Goal: Task Accomplishment & Management: Manage account settings

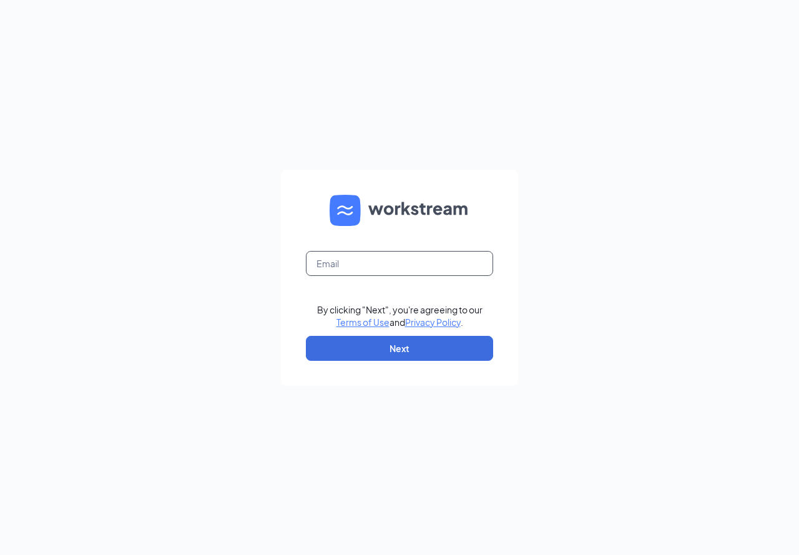
click at [358, 274] on input "text" at bounding box center [399, 263] width 187 height 25
type input "ayleen.vazquez@sdewc.com"
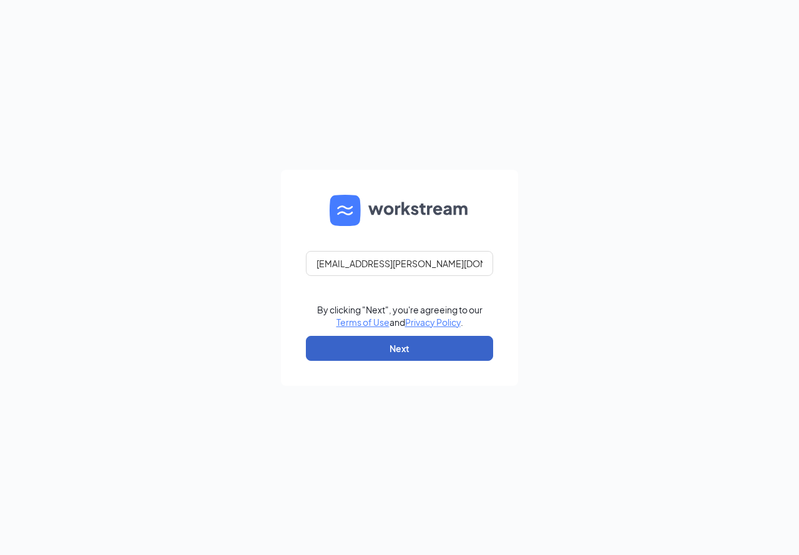
click at [419, 338] on button "Next" at bounding box center [399, 348] width 187 height 25
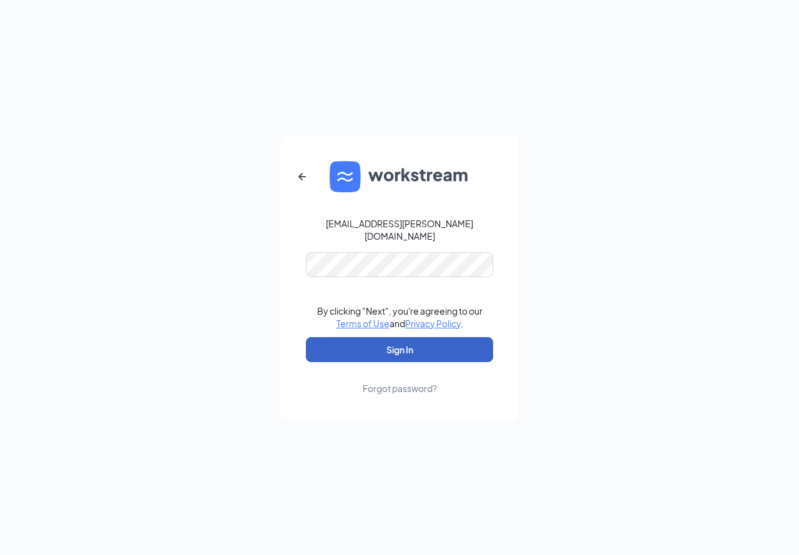
click at [433, 337] on button "Sign In" at bounding box center [399, 349] width 187 height 25
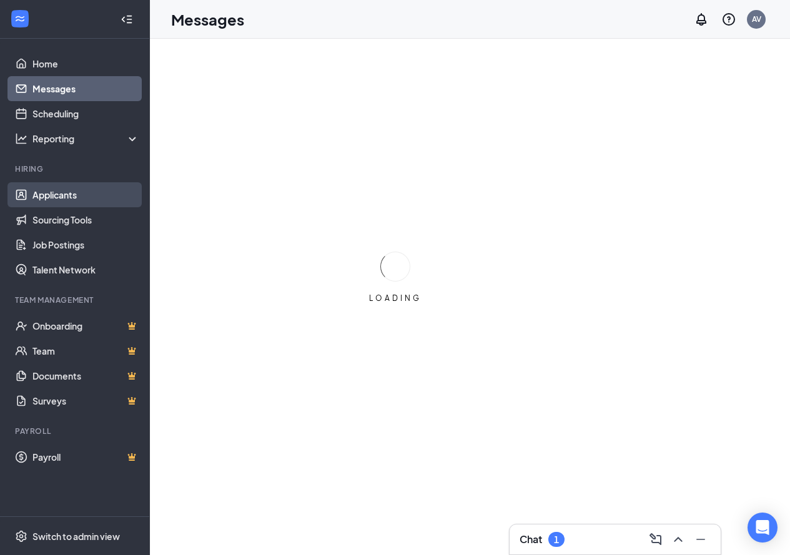
click at [56, 185] on link "Applicants" at bounding box center [85, 194] width 107 height 25
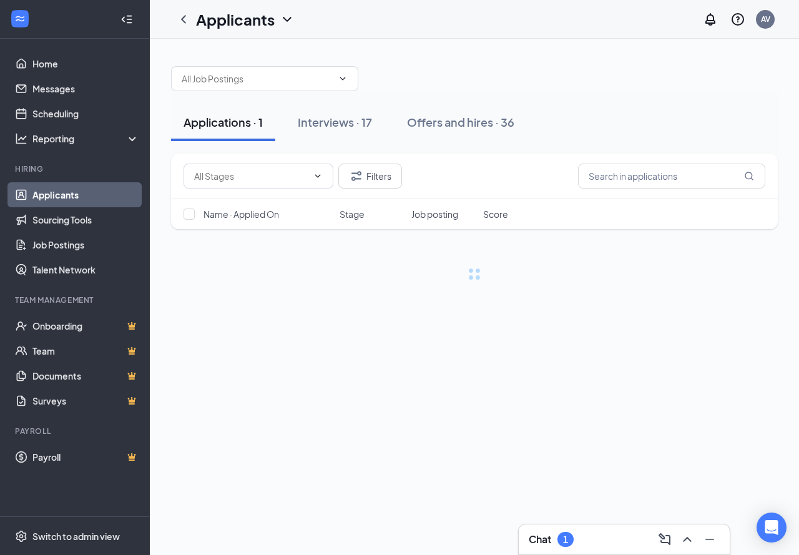
click at [128, 15] on icon "Collapse" at bounding box center [126, 19] width 12 height 12
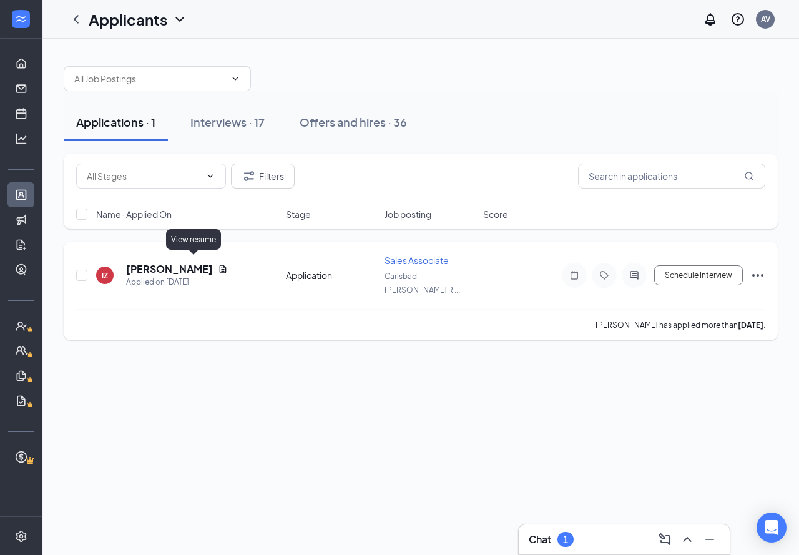
click at [218, 264] on icon "Document" at bounding box center [223, 269] width 10 height 10
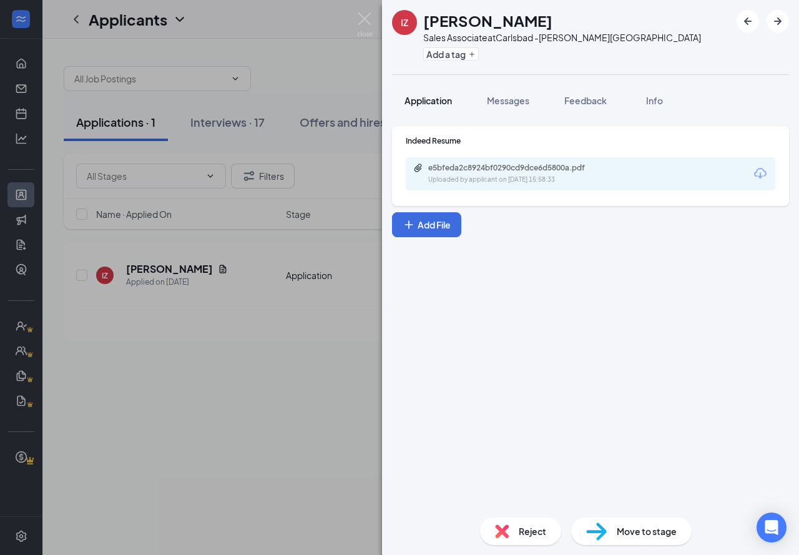
click at [434, 97] on span "Application" at bounding box center [427, 100] width 47 height 11
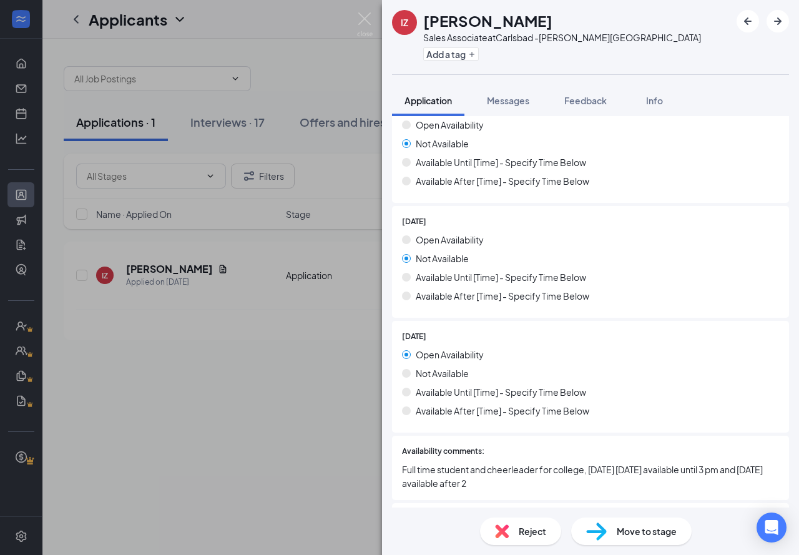
scroll to position [1248, 0]
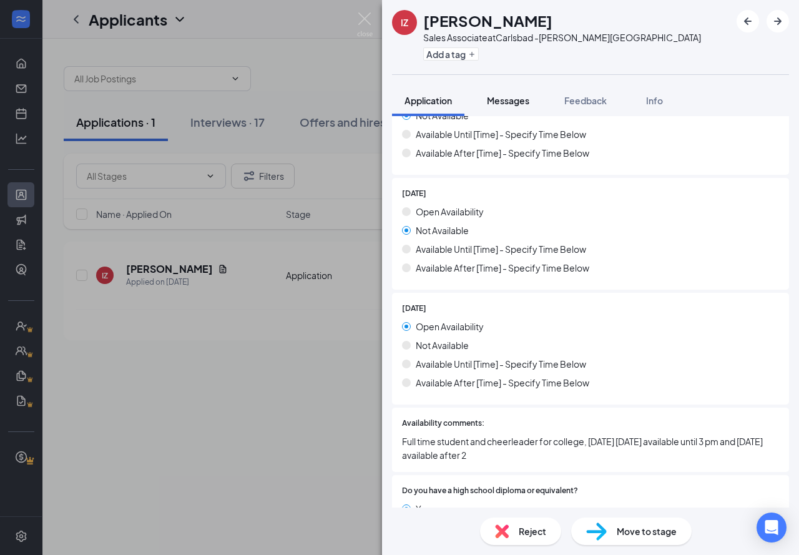
click at [501, 104] on span "Messages" at bounding box center [508, 100] width 42 height 11
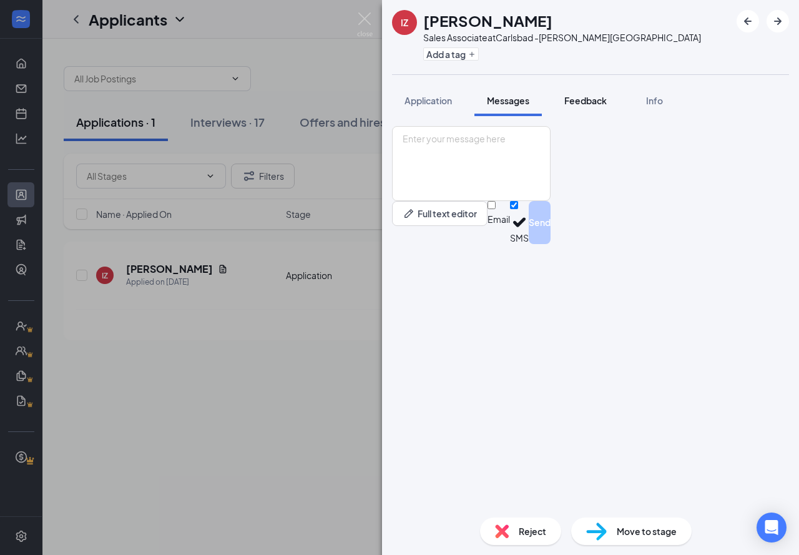
click at [592, 105] on span "Feedback" at bounding box center [585, 100] width 42 height 11
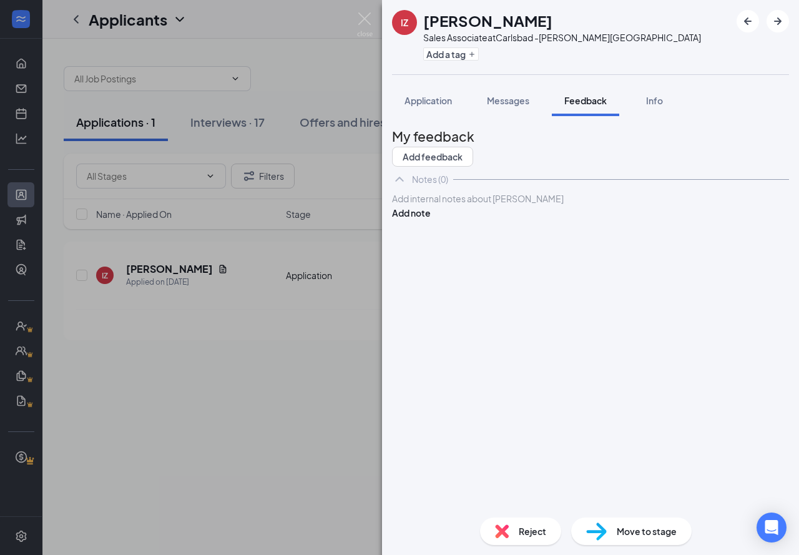
click at [374, 17] on div "IZ [PERSON_NAME] Sales Associate at Carlsbad -[PERSON_NAME][GEOGRAPHIC_DATA] Ad…" at bounding box center [399, 277] width 799 height 555
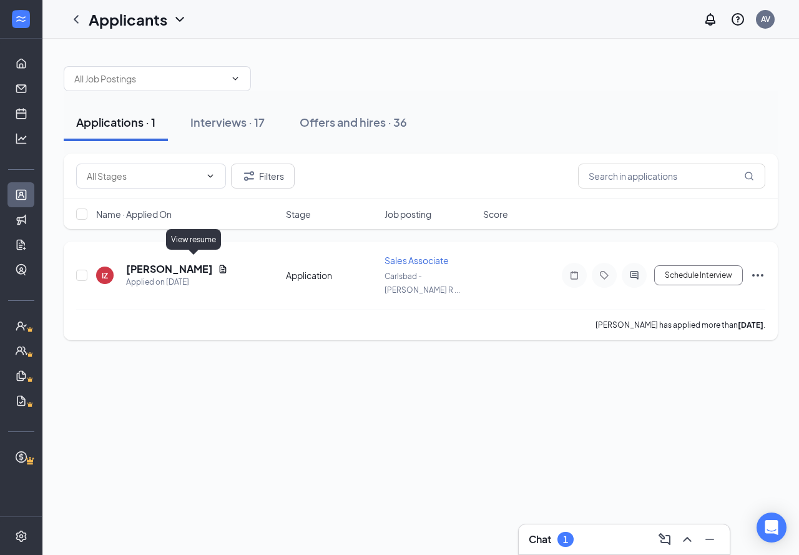
click at [218, 265] on icon "Document" at bounding box center [223, 269] width 10 height 10
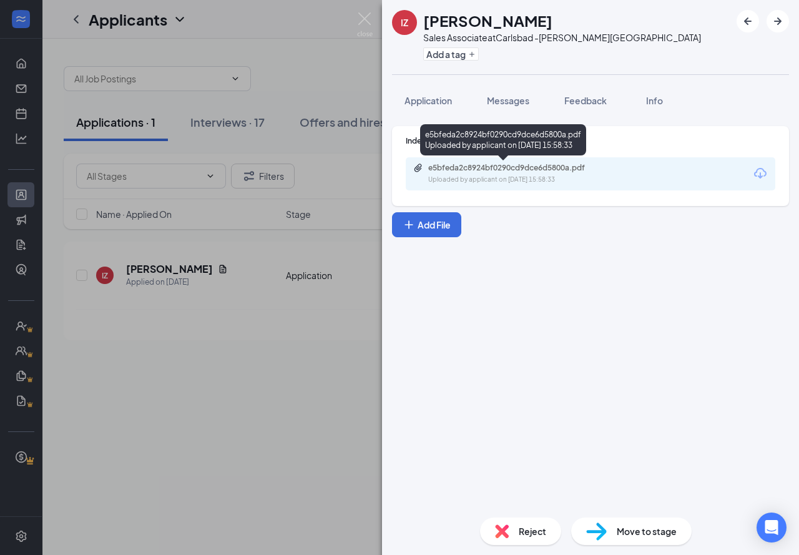
click at [459, 166] on div "e5bfeda2c8924bf0290cd9dce6d5800a.pdf" at bounding box center [515, 168] width 175 height 10
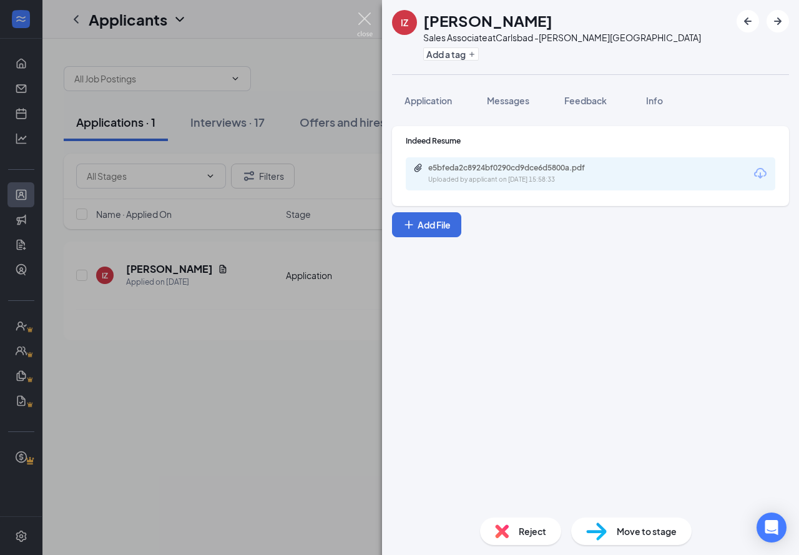
click at [371, 21] on img at bounding box center [365, 24] width 16 height 24
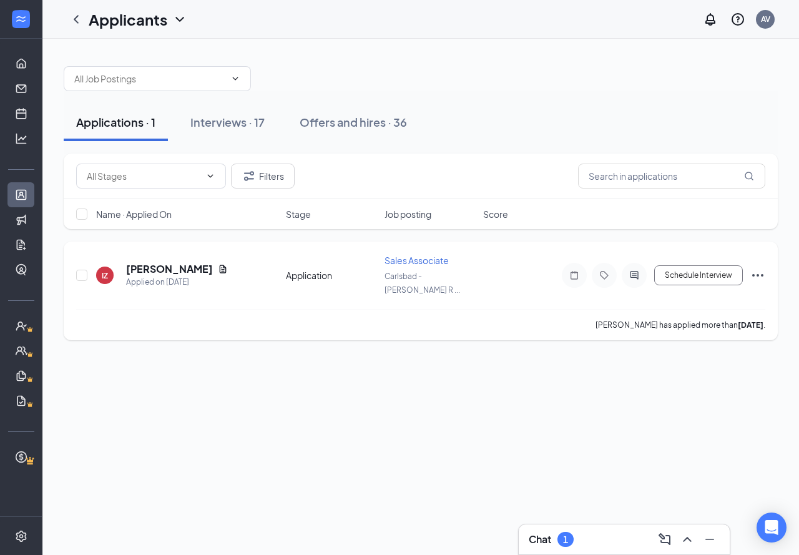
click at [765, 268] on icon "Ellipses" at bounding box center [757, 275] width 15 height 15
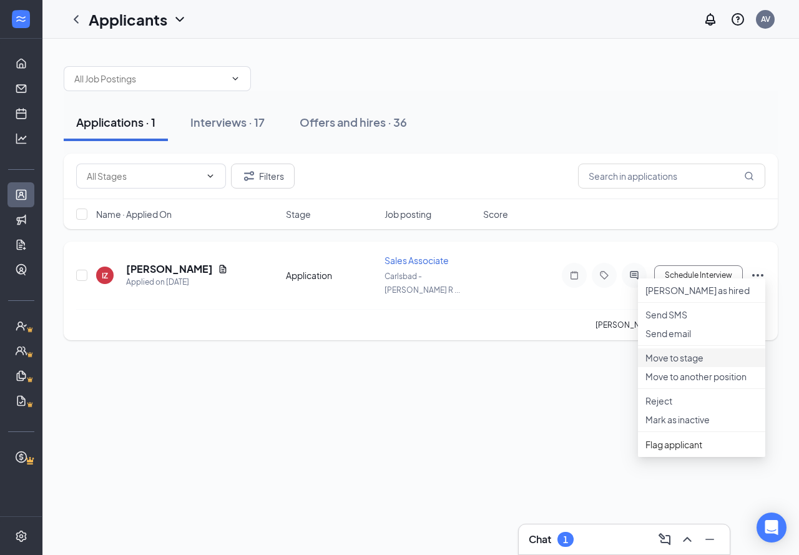
click at [670, 364] on p "Move to stage" at bounding box center [701, 357] width 112 height 12
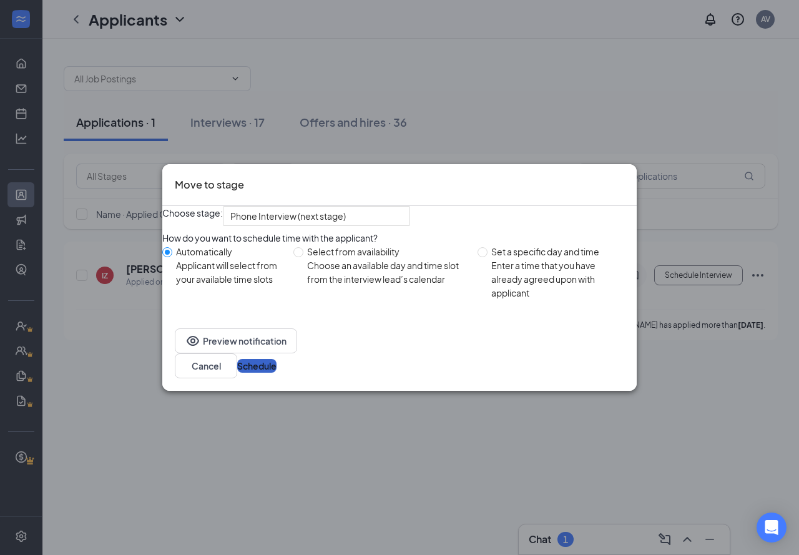
click at [276, 373] on button "Schedule" at bounding box center [256, 366] width 39 height 14
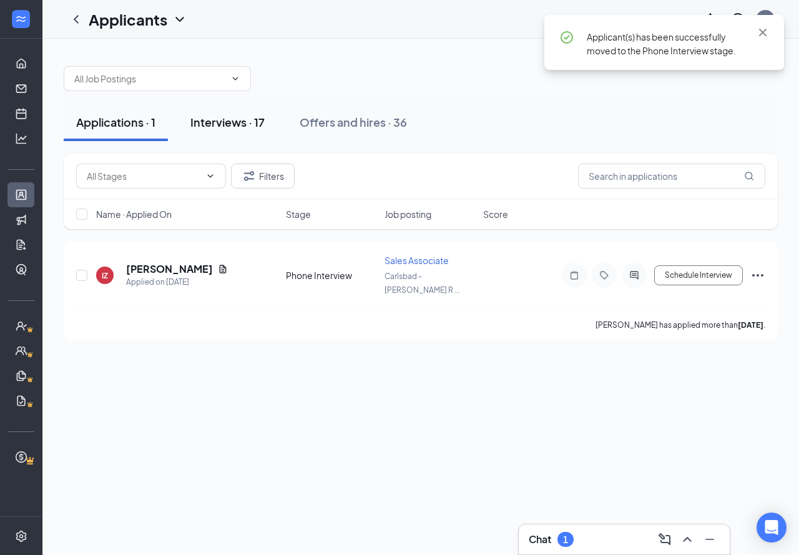
click at [233, 124] on div "Interviews · 17" at bounding box center [227, 122] width 74 height 16
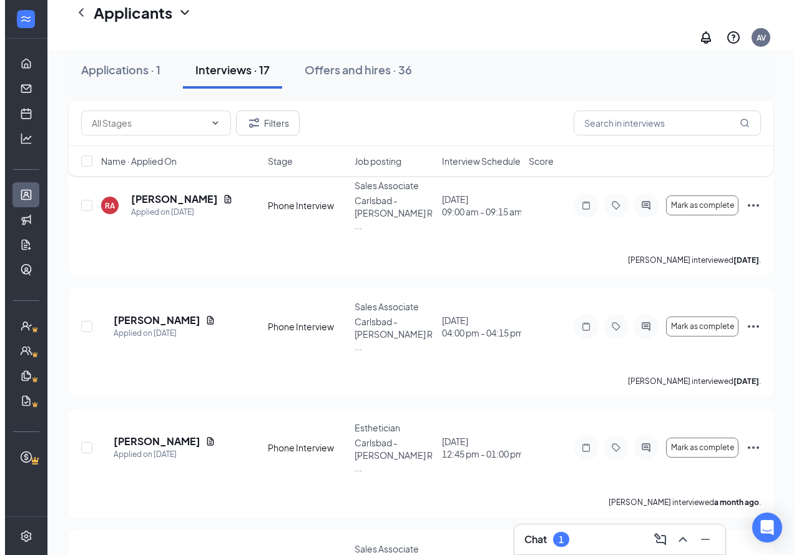
scroll to position [1397, 0]
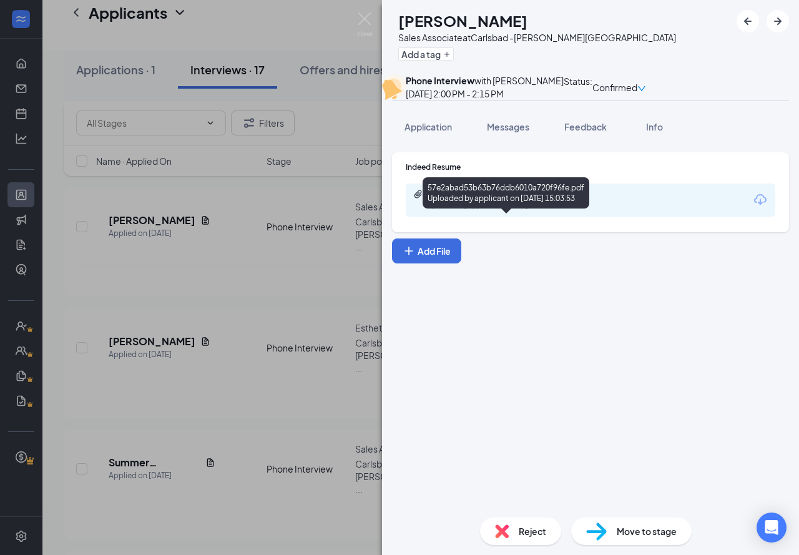
click at [517, 211] on div "Uploaded by applicant on [DATE] 15:03:53" at bounding box center [521, 206] width 187 height 10
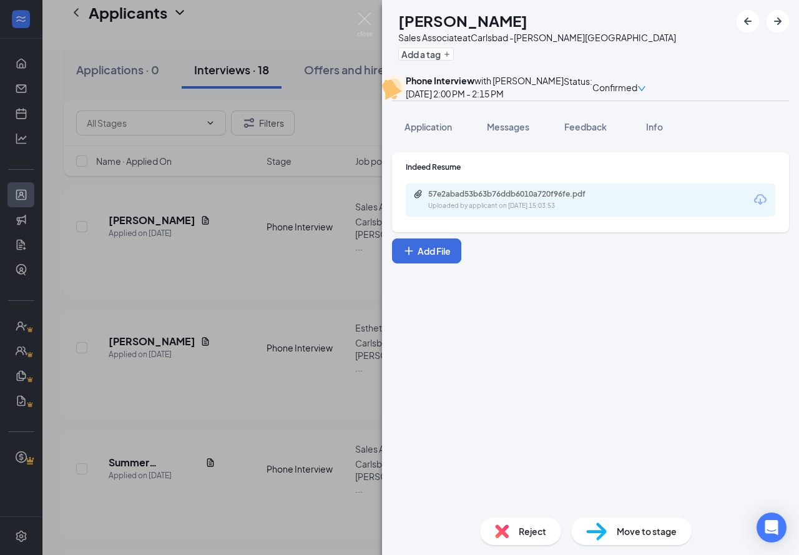
click at [373, 24] on div "KG [PERSON_NAME] Sales Associate at [GEOGRAPHIC_DATA] -[PERSON_NAME][GEOGRAPHIC…" at bounding box center [399, 277] width 799 height 555
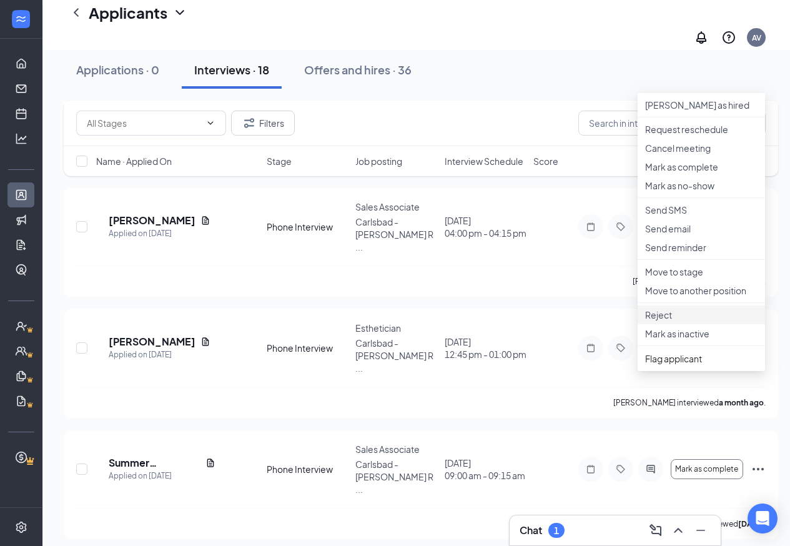
click at [647, 324] on li "Reject" at bounding box center [700, 314] width 127 height 19
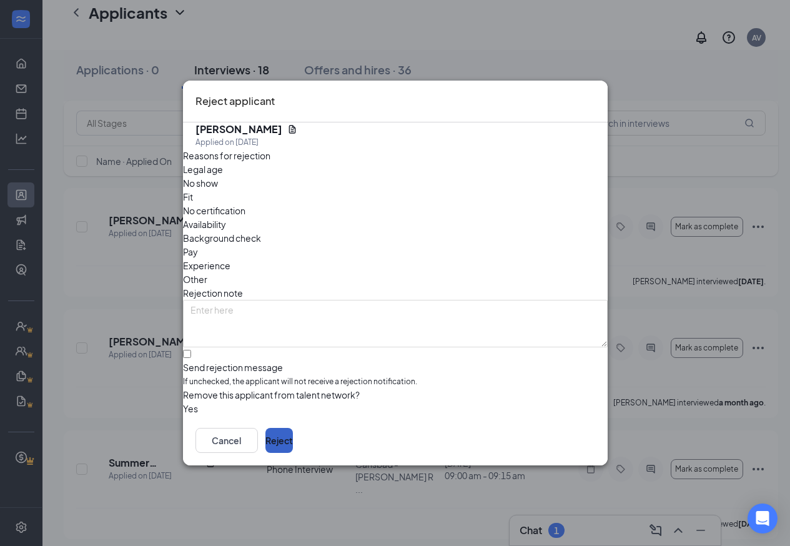
click at [293, 453] on button "Reject" at bounding box center [278, 440] width 27 height 25
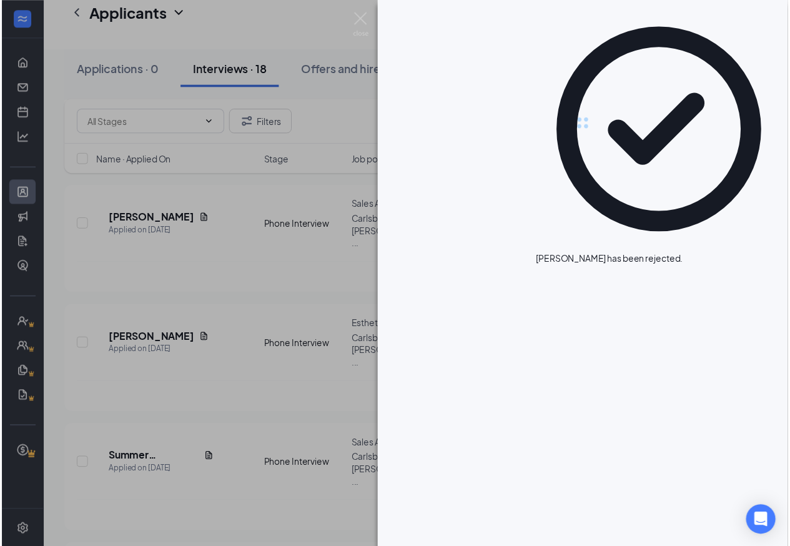
scroll to position [1302, 0]
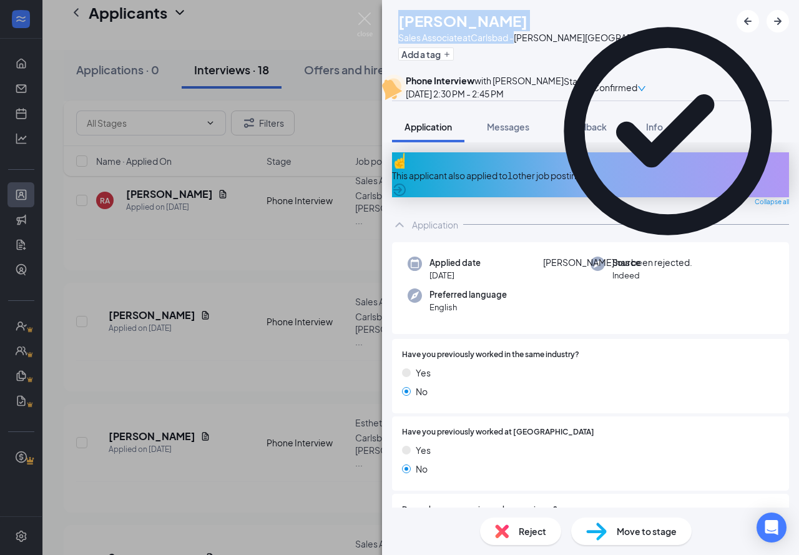
drag, startPoint x: 461, startPoint y: 19, endPoint x: 541, endPoint y: 43, distance: 84.1
click at [541, 43] on div "[PERSON_NAME] Sales Associate at [GEOGRAPHIC_DATA][PERSON_NAME] Add a tag" at bounding box center [537, 37] width 278 height 54
click at [692, 256] on icon "Cross" at bounding box center [692, 256] width 0 height 0
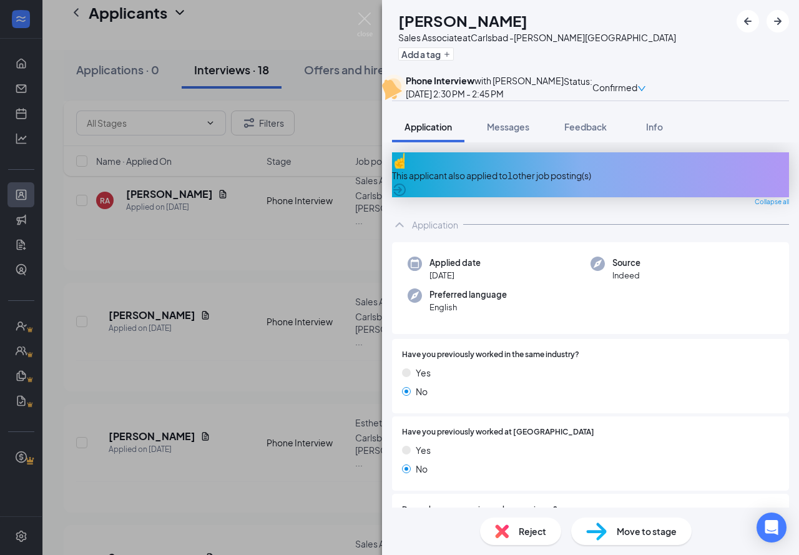
drag, startPoint x: 482, startPoint y: 23, endPoint x: 572, endPoint y: 31, distance: 90.2
click at [527, 27] on h1 "[PERSON_NAME]" at bounding box center [462, 20] width 129 height 21
copy h1 "[PERSON_NAME]"
click at [361, 17] on img at bounding box center [365, 24] width 16 height 24
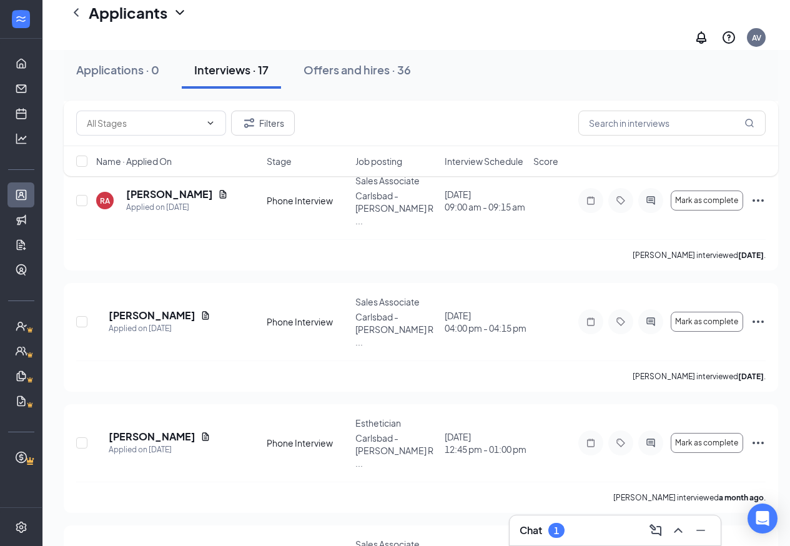
scroll to position [1311, 0]
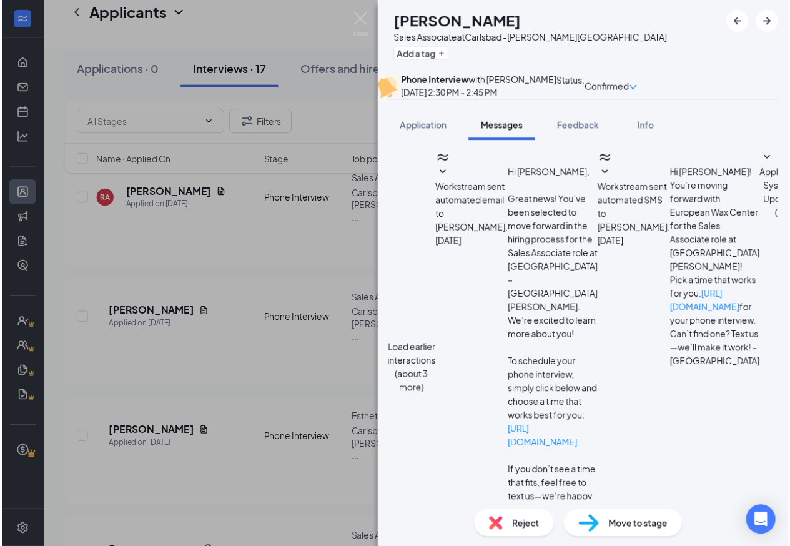
scroll to position [605, 0]
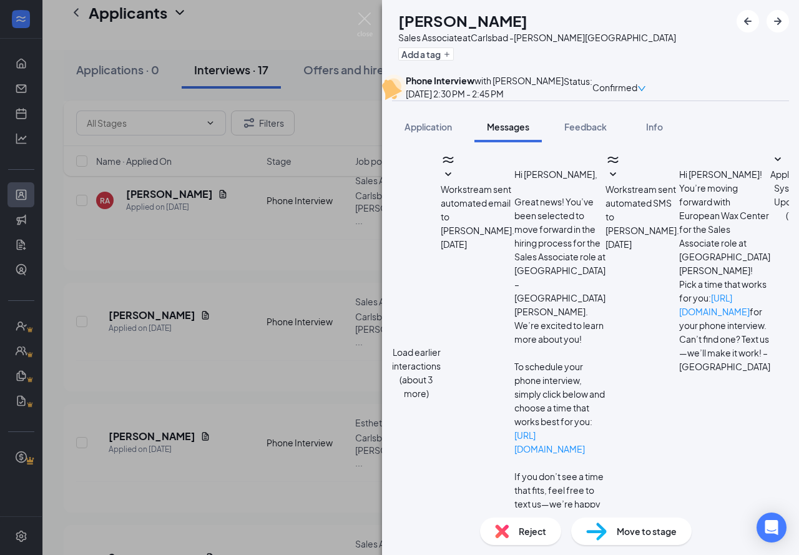
click at [367, 17] on img at bounding box center [365, 24] width 16 height 24
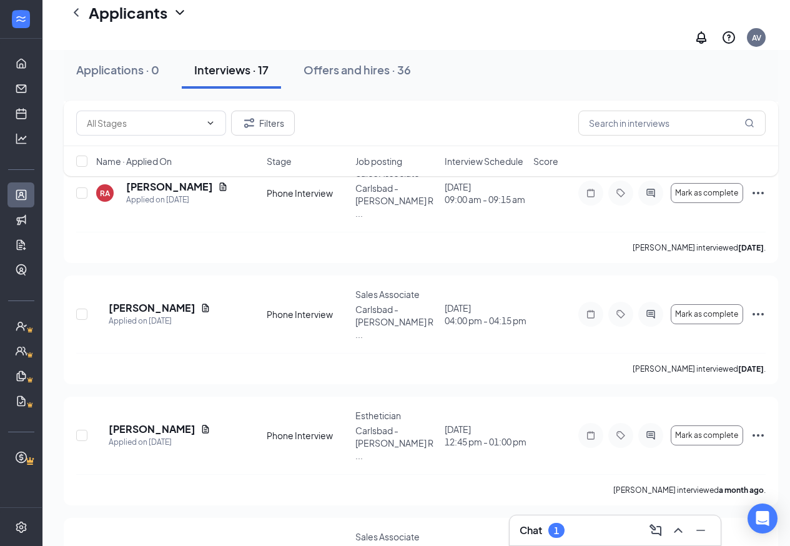
scroll to position [1311, 0]
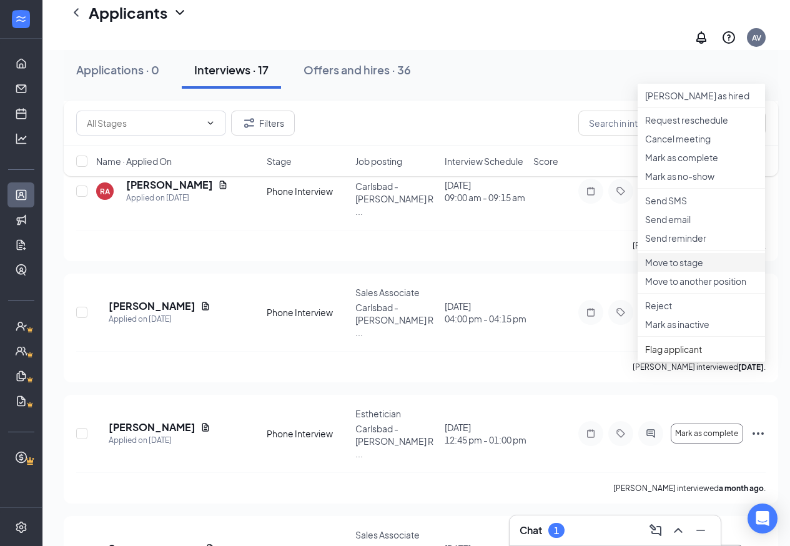
click at [690, 268] on p "Move to stage" at bounding box center [701, 262] width 112 height 12
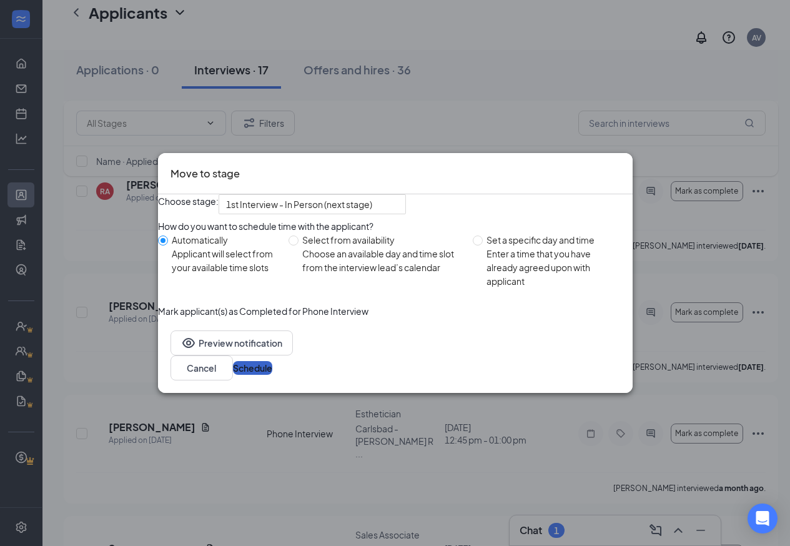
click at [272, 374] on button "Schedule" at bounding box center [252, 368] width 39 height 14
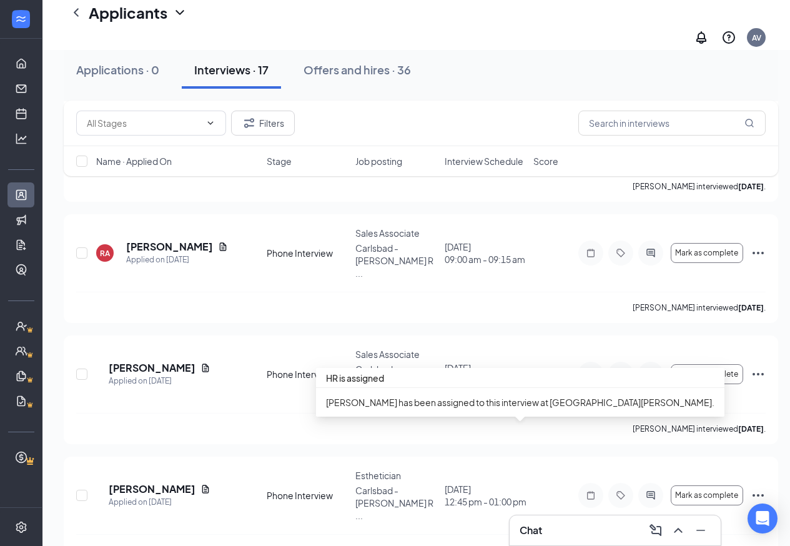
scroll to position [1249, 0]
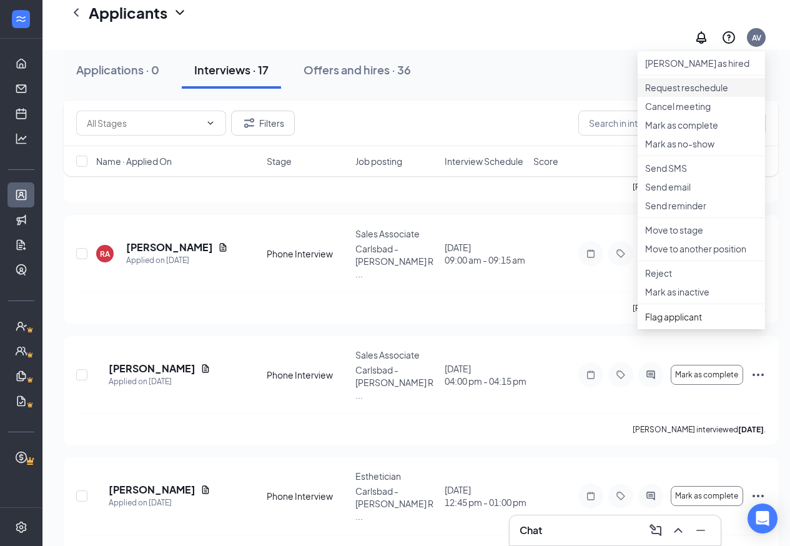
click at [656, 91] on p "Request reschedule" at bounding box center [701, 87] width 112 height 12
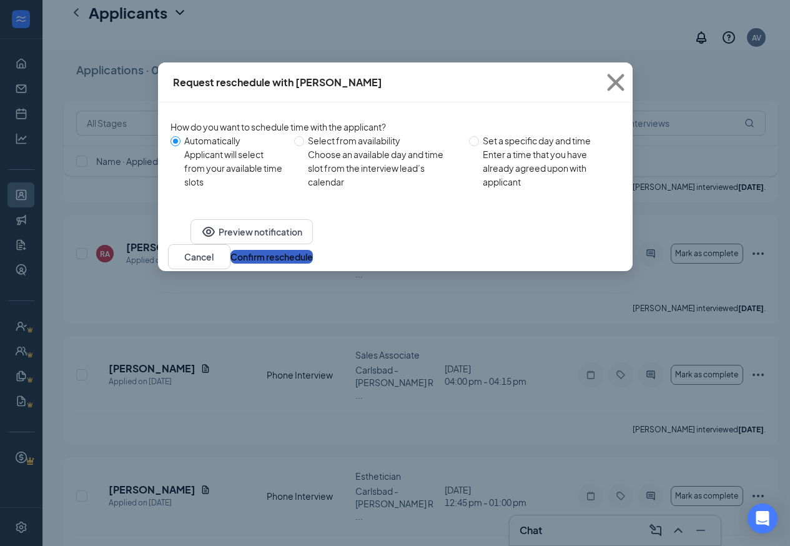
click at [313, 263] on button "Confirm reschedule" at bounding box center [271, 257] width 82 height 14
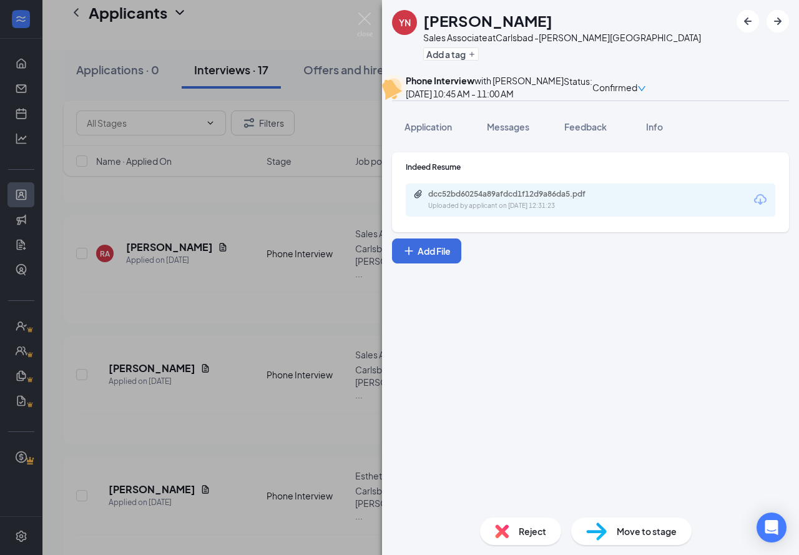
drag, startPoint x: 551, startPoint y: 16, endPoint x: 421, endPoint y: 17, distance: 129.8
click at [421, 17] on div "YN [PERSON_NAME] Sales Associate at [GEOGRAPHIC_DATA][PERSON_NAME] Add a tag" at bounding box center [546, 37] width 309 height 54
copy h1 "[PERSON_NAME]"
click at [373, 19] on div "YN [PERSON_NAME] Sales Associate at [GEOGRAPHIC_DATA] -[PERSON_NAME][GEOGRAPHIC…" at bounding box center [399, 277] width 799 height 555
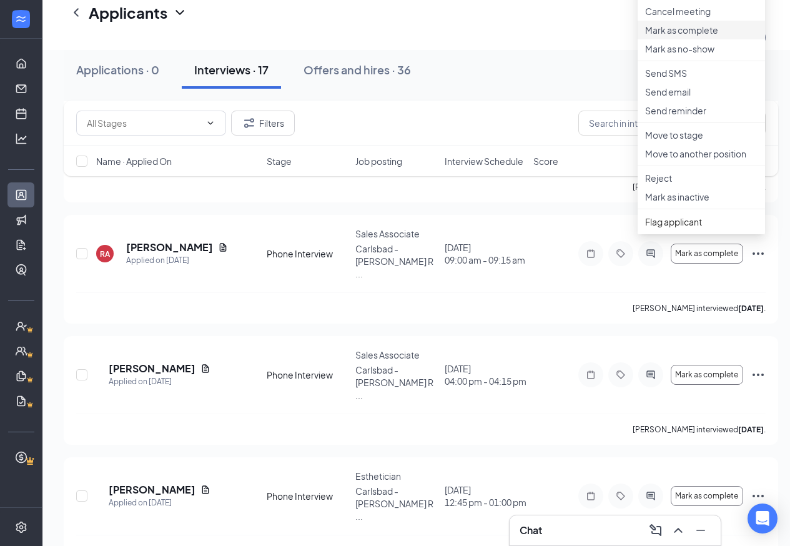
scroll to position [1124, 0]
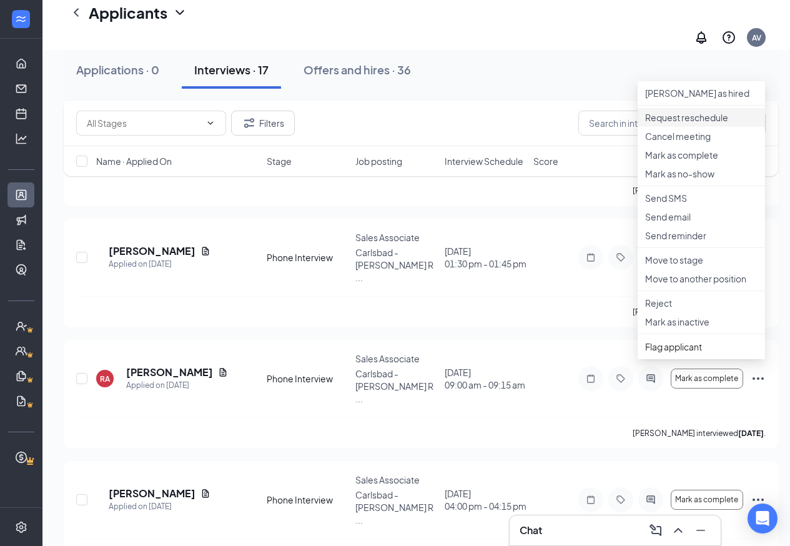
click at [692, 122] on p "Request reschedule" at bounding box center [701, 117] width 112 height 12
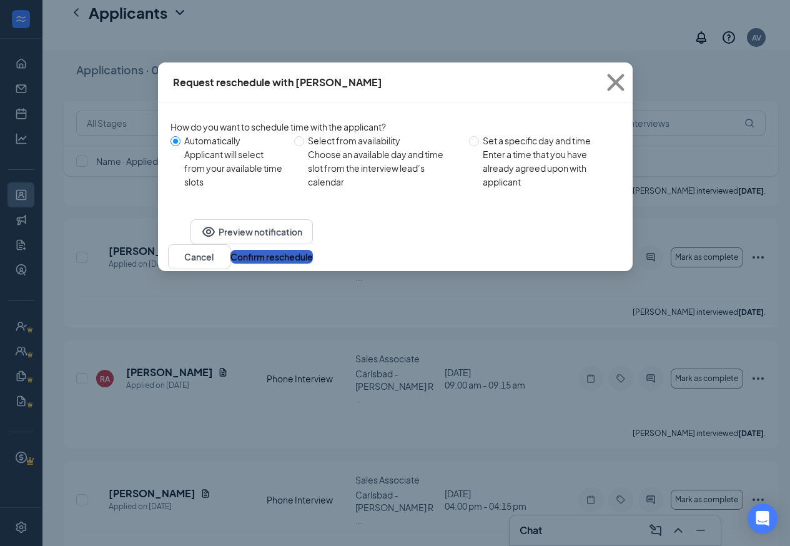
click at [313, 263] on button "Confirm reschedule" at bounding box center [271, 257] width 82 height 14
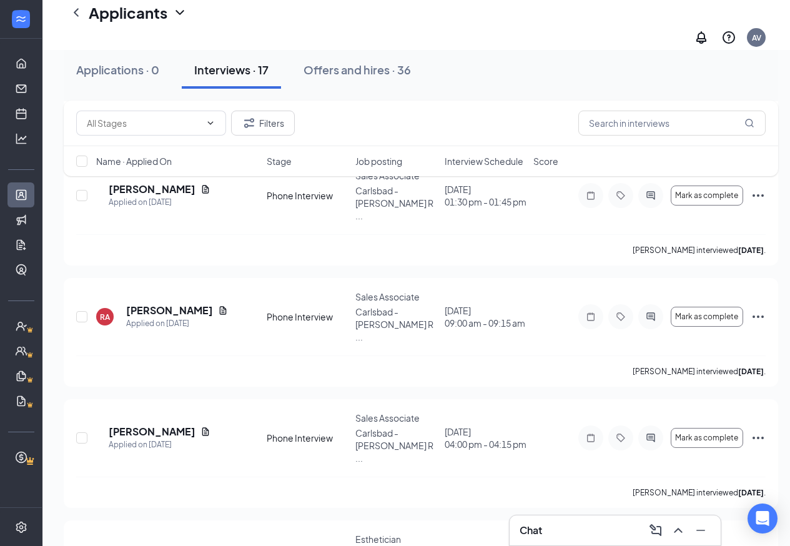
scroll to position [1187, 0]
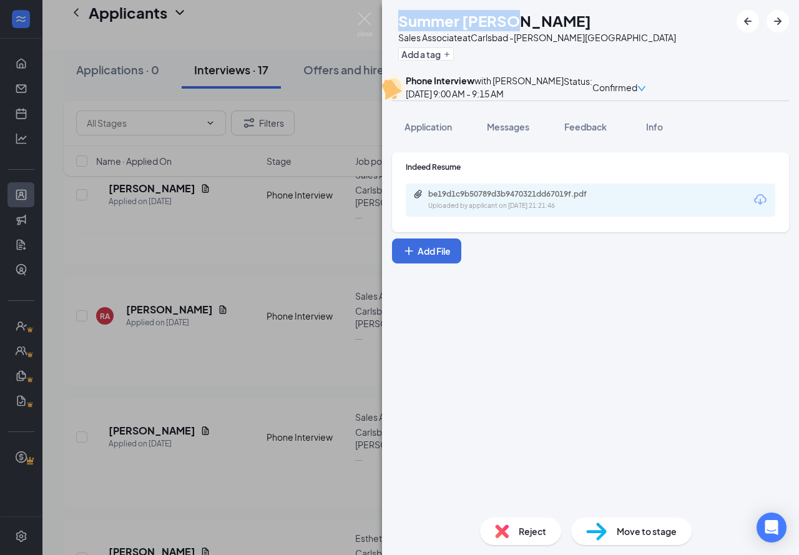
drag, startPoint x: 540, startPoint y: 17, endPoint x: 421, endPoint y: 20, distance: 119.2
click at [421, 20] on div "SK Summer [PERSON_NAME] Sales Associate at [GEOGRAPHIC_DATA][PERSON_NAME] Add a…" at bounding box center [534, 37] width 284 height 54
copy h1 "Summer [PERSON_NAME]"
click at [353, 16] on div "SK Summer [PERSON_NAME] Sales Associate at [GEOGRAPHIC_DATA] -[PERSON_NAME][GEO…" at bounding box center [399, 277] width 799 height 555
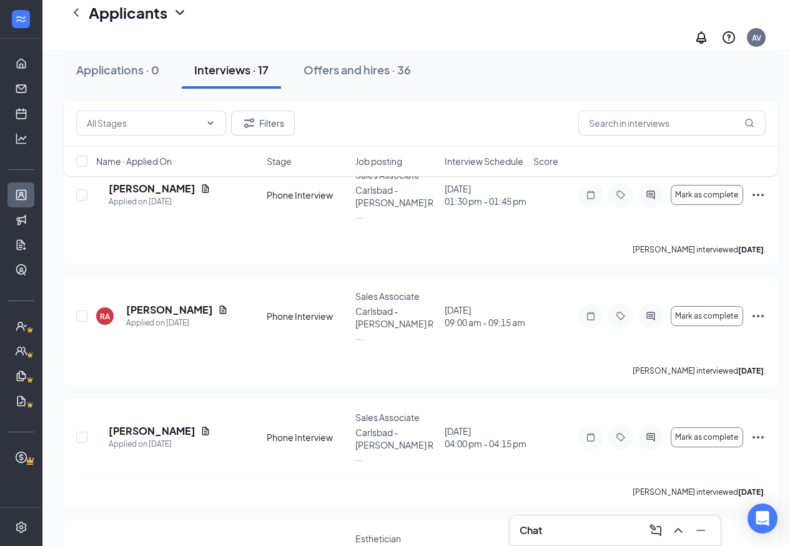
click at [358, 16] on div "Applicants AV" at bounding box center [415, 25] width 747 height 50
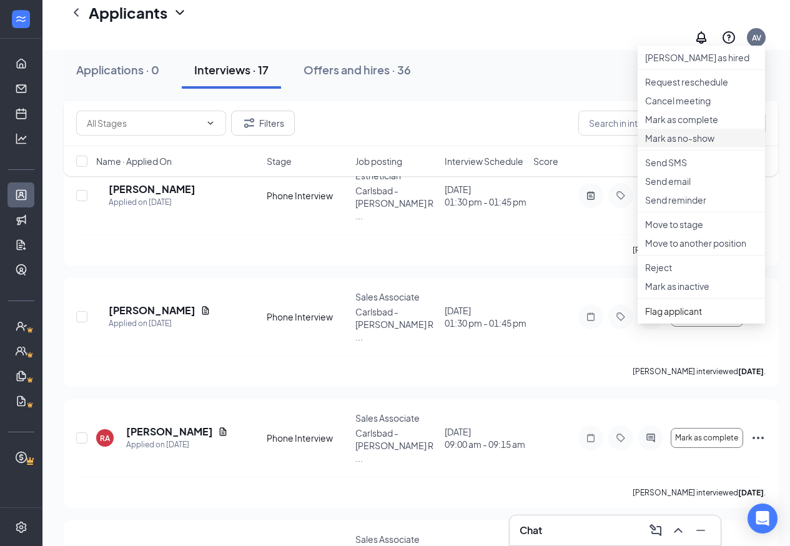
scroll to position [1062, 0]
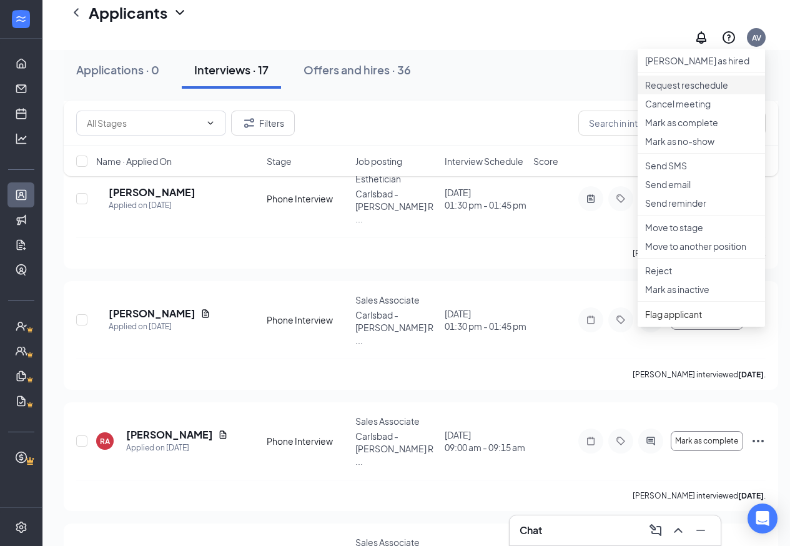
click at [675, 94] on li "Request reschedule" at bounding box center [700, 85] width 127 height 19
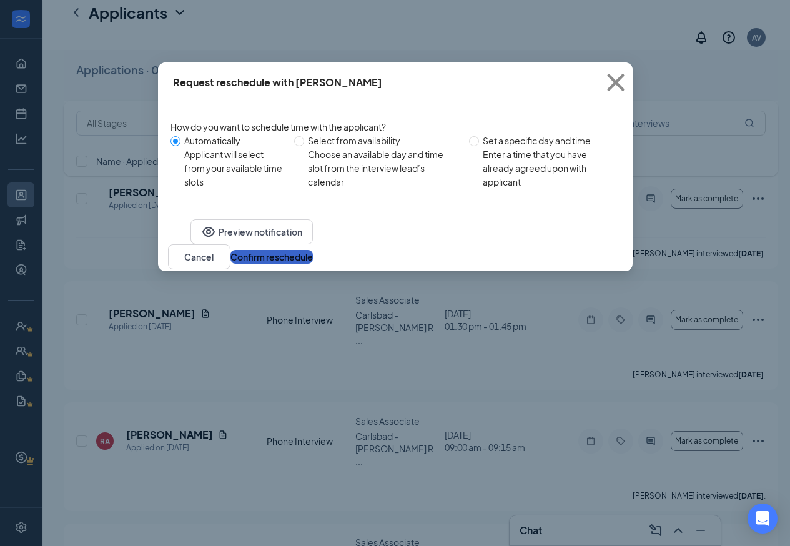
click at [313, 263] on button "Confirm reschedule" at bounding box center [271, 257] width 82 height 14
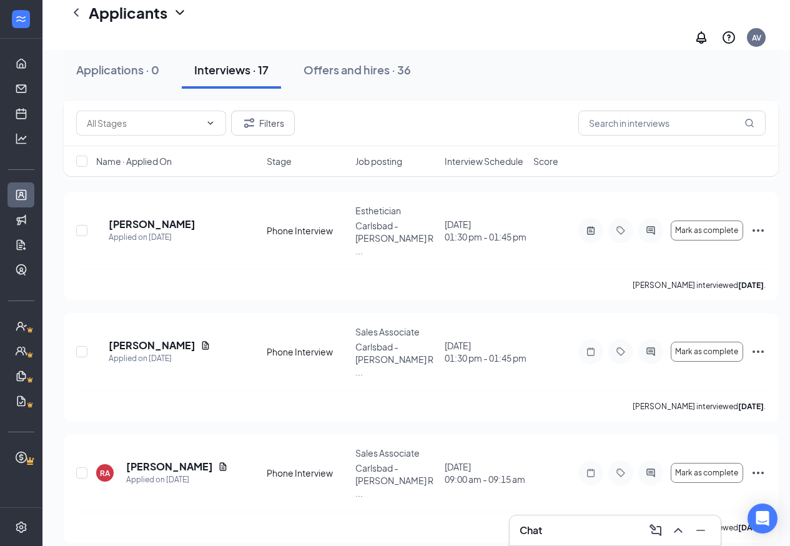
scroll to position [999, 0]
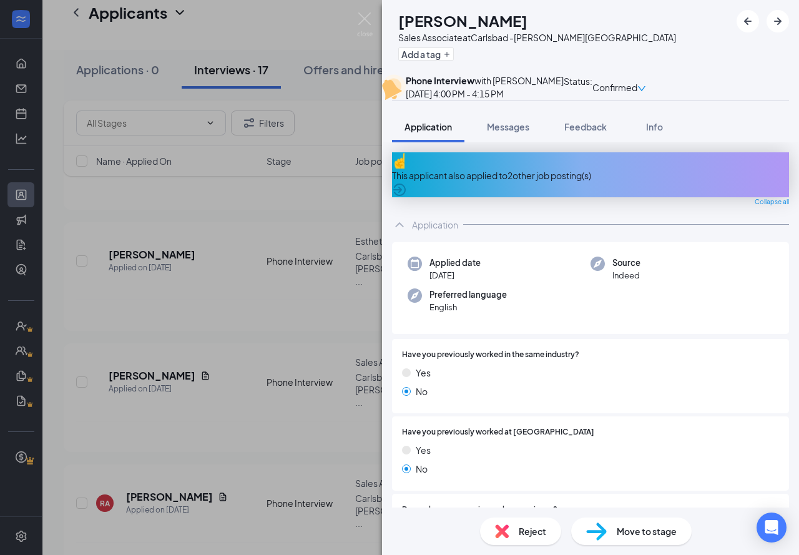
click at [497, 24] on h1 "[PERSON_NAME]" at bounding box center [462, 20] width 129 height 21
copy h1 "[PERSON_NAME]"
click at [371, 17] on div "BM [PERSON_NAME] Sales Associate at Carlsbad -[PERSON_NAME][GEOGRAPHIC_DATA] Ad…" at bounding box center [399, 277] width 799 height 555
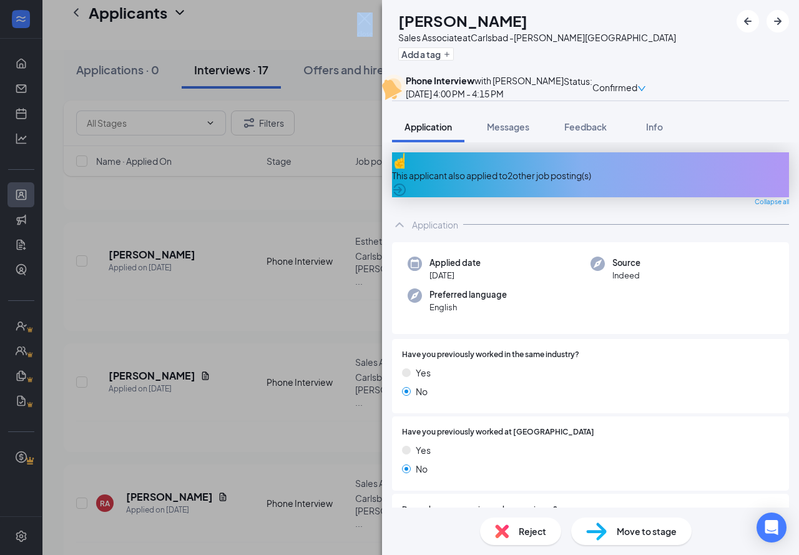
click at [371, 17] on img at bounding box center [365, 24] width 16 height 24
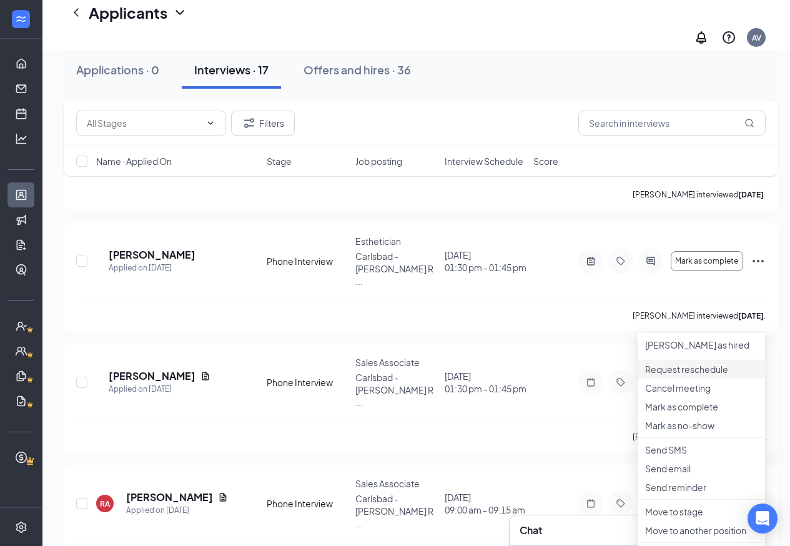
click at [675, 370] on p "Request reschedule" at bounding box center [701, 369] width 112 height 12
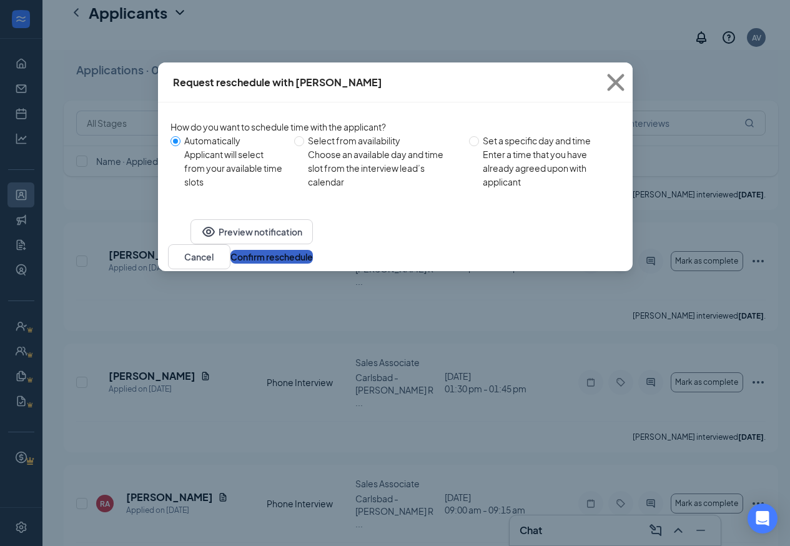
click at [313, 263] on button "Confirm reschedule" at bounding box center [271, 257] width 82 height 14
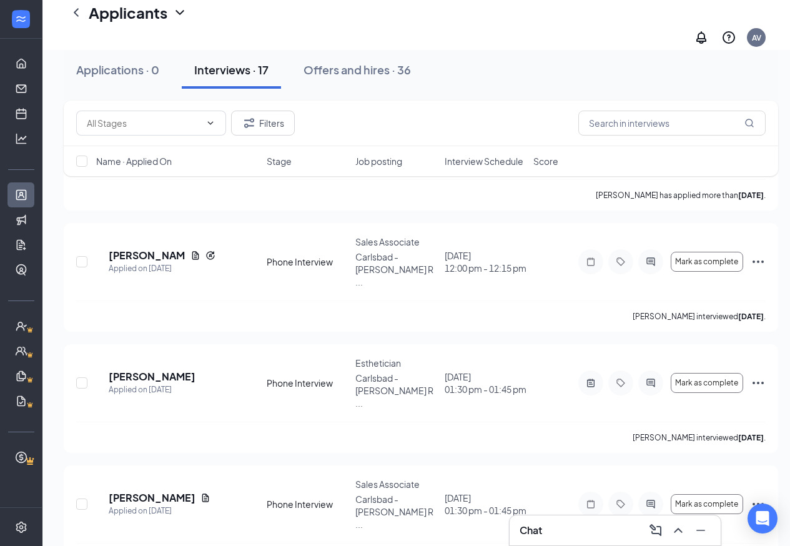
scroll to position [874, 0]
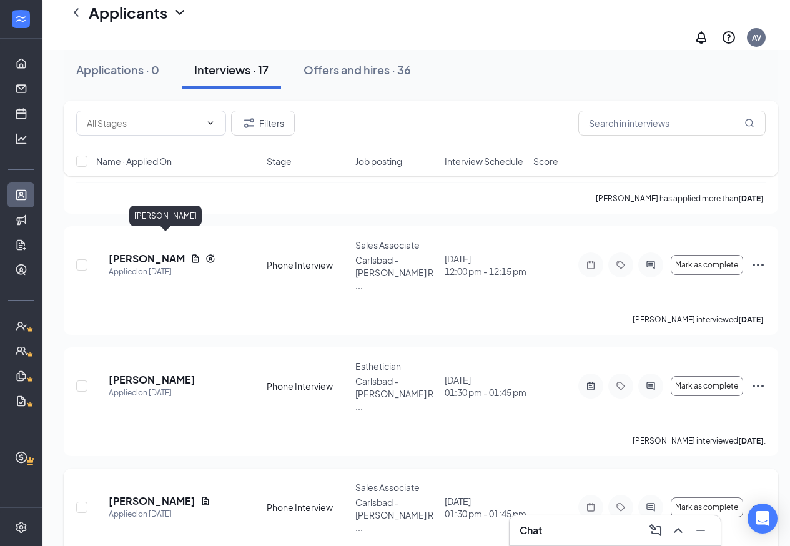
click at [182, 494] on h5 "[PERSON_NAME]" at bounding box center [152, 501] width 87 height 14
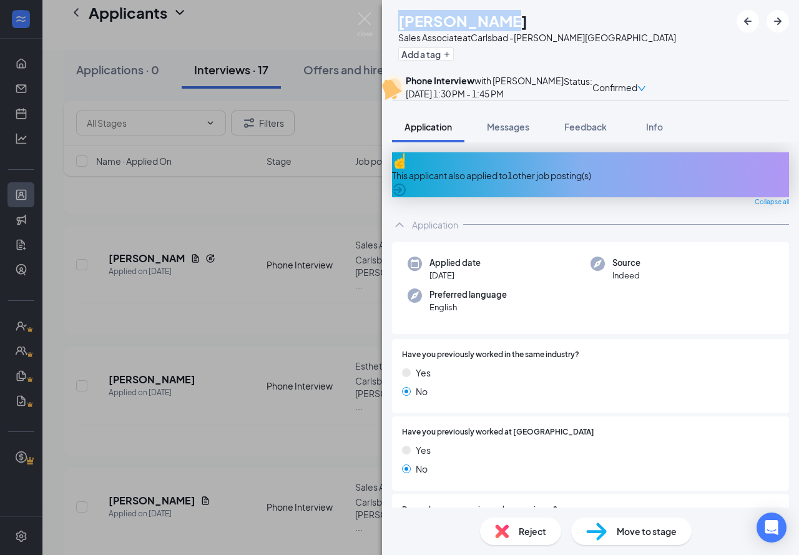
drag, startPoint x: 511, startPoint y: 20, endPoint x: 421, endPoint y: 29, distance: 90.3
click at [421, 29] on div "[PERSON_NAME] Sales Associate at [GEOGRAPHIC_DATA][PERSON_NAME] Add a tag" at bounding box center [534, 37] width 284 height 54
click at [353, 22] on div "[PERSON_NAME] Sales Associate at Carlsbad -[PERSON_NAME][GEOGRAPHIC_DATA] Add a…" at bounding box center [399, 277] width 799 height 555
click at [363, 25] on div "Applicants AV" at bounding box center [420, 25] width 756 height 50
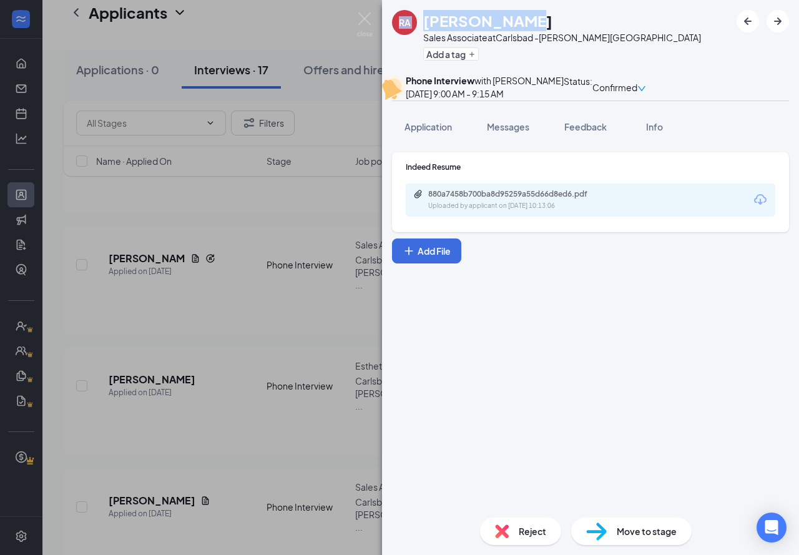
drag, startPoint x: 516, startPoint y: 22, endPoint x: 397, endPoint y: 23, distance: 118.6
click at [397, 23] on div "RA [PERSON_NAME] Sales Associate at [GEOGRAPHIC_DATA][PERSON_NAME] Add a tag" at bounding box center [546, 37] width 309 height 54
click at [468, 28] on h1 "[PERSON_NAME]" at bounding box center [487, 20] width 129 height 21
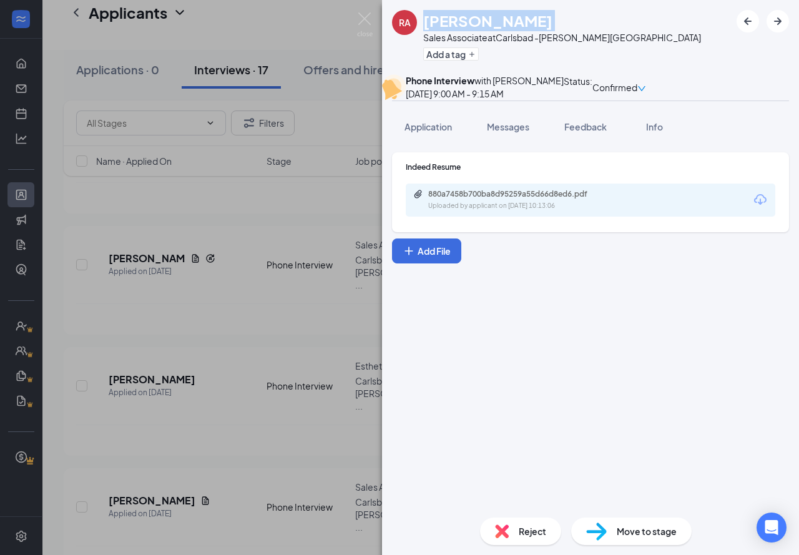
click at [363, 9] on div "RA [PERSON_NAME] Sales Associate at Carlsbad -[PERSON_NAME][GEOGRAPHIC_DATA] Ad…" at bounding box center [399, 277] width 799 height 555
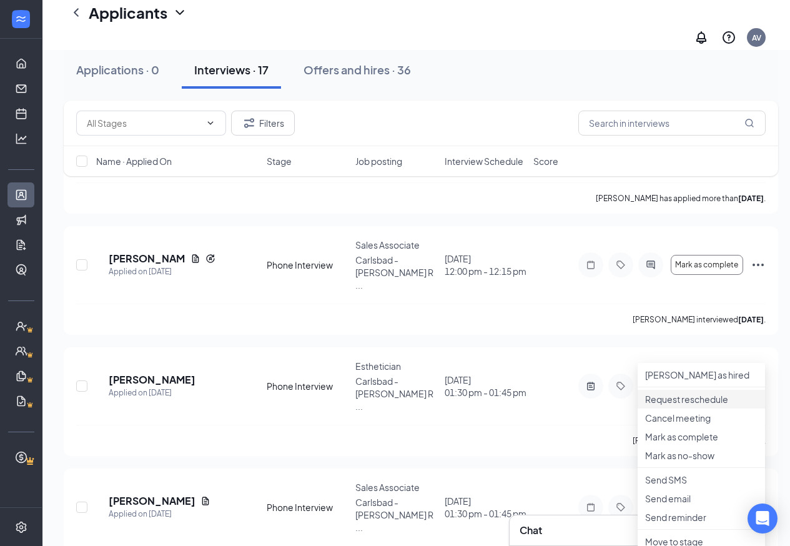
click at [673, 403] on p "Request reschedule" at bounding box center [701, 399] width 112 height 12
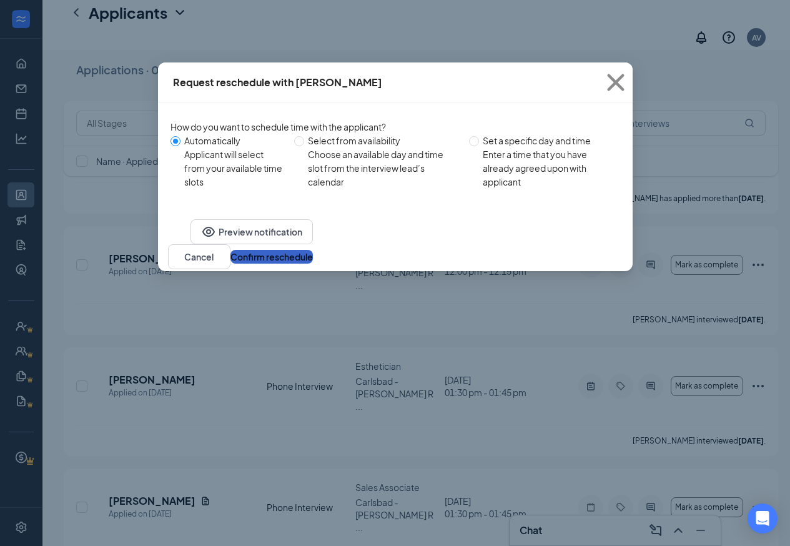
click at [313, 263] on button "Confirm reschedule" at bounding box center [271, 257] width 82 height 14
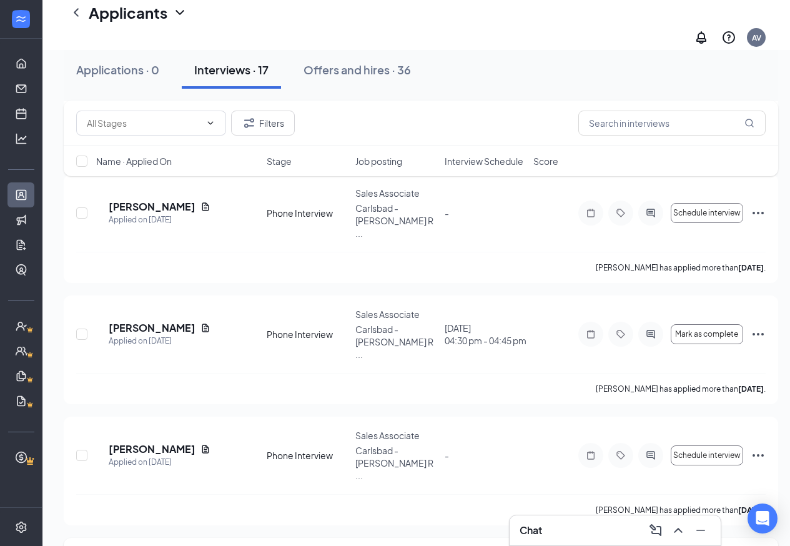
scroll to position [562, 0]
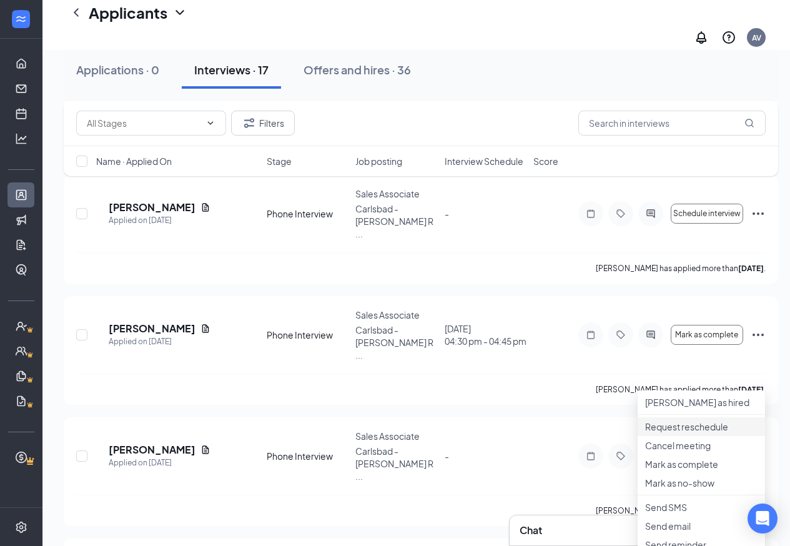
click at [675, 436] on li "Request reschedule" at bounding box center [700, 426] width 127 height 19
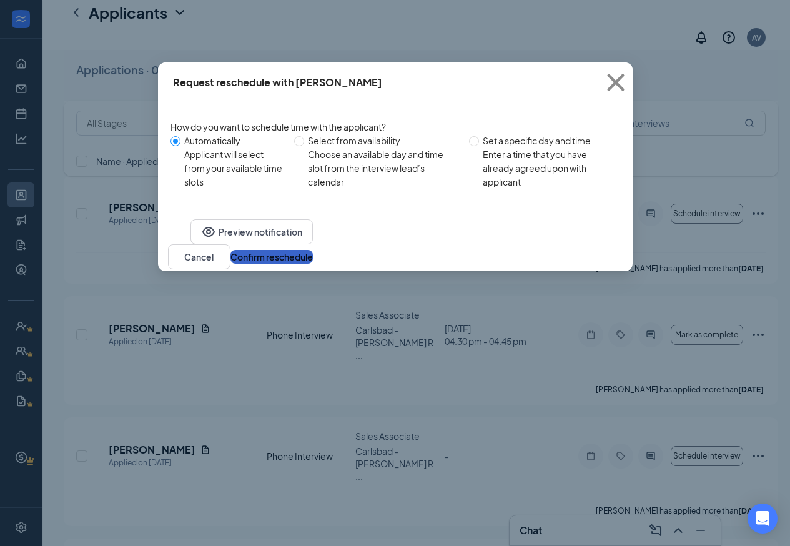
click at [313, 263] on button "Confirm reschedule" at bounding box center [271, 257] width 82 height 14
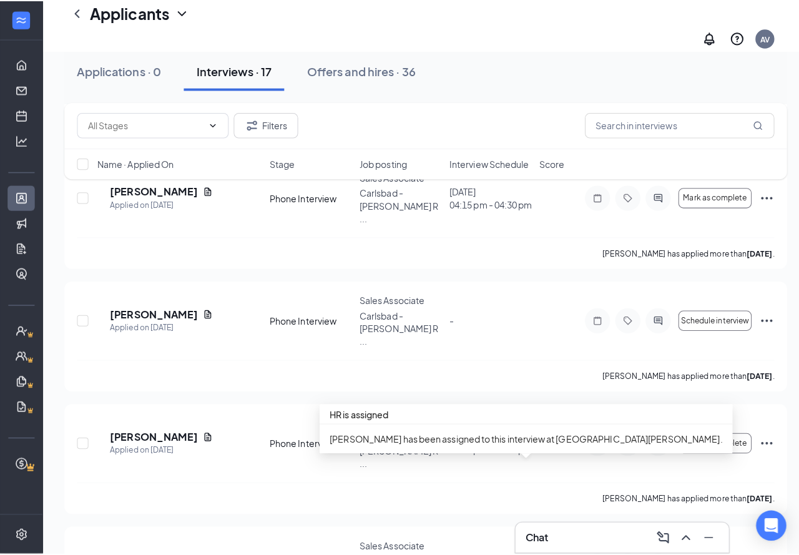
scroll to position [438, 0]
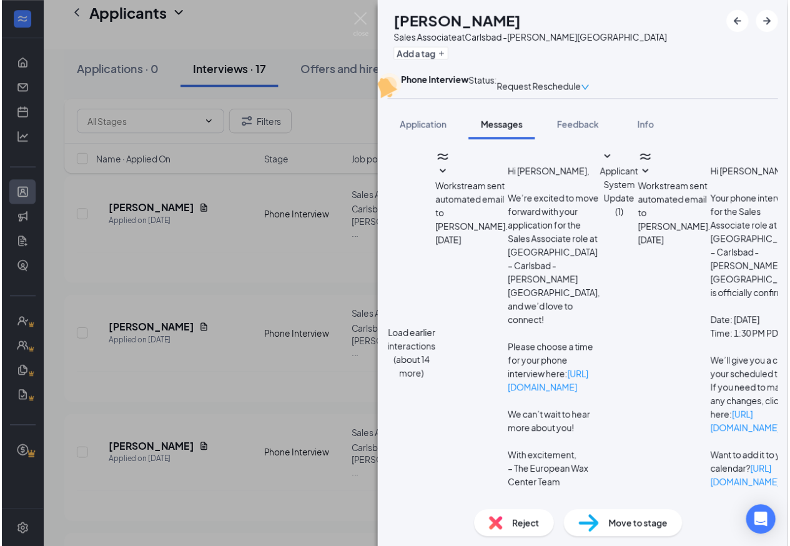
scroll to position [153, 0]
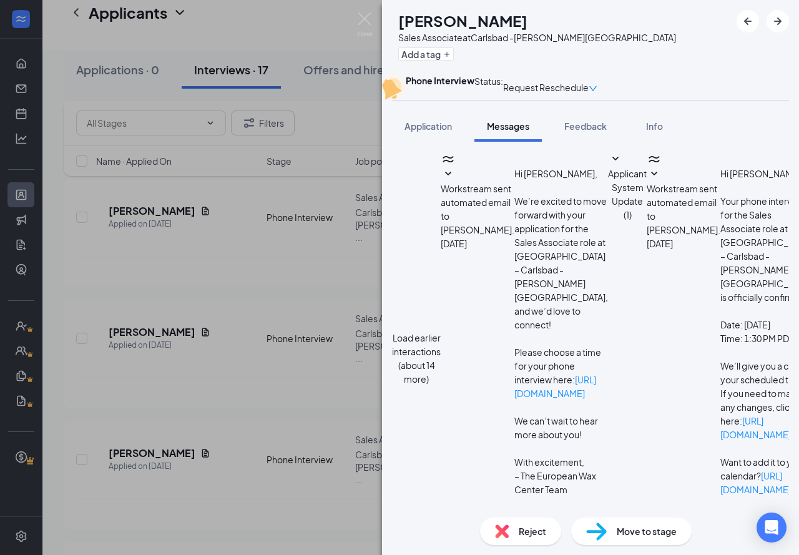
click at [374, 24] on div "DG [PERSON_NAME] Sales Associate at Carlsbad -[PERSON_NAME][GEOGRAPHIC_DATA] Ad…" at bounding box center [399, 277] width 799 height 555
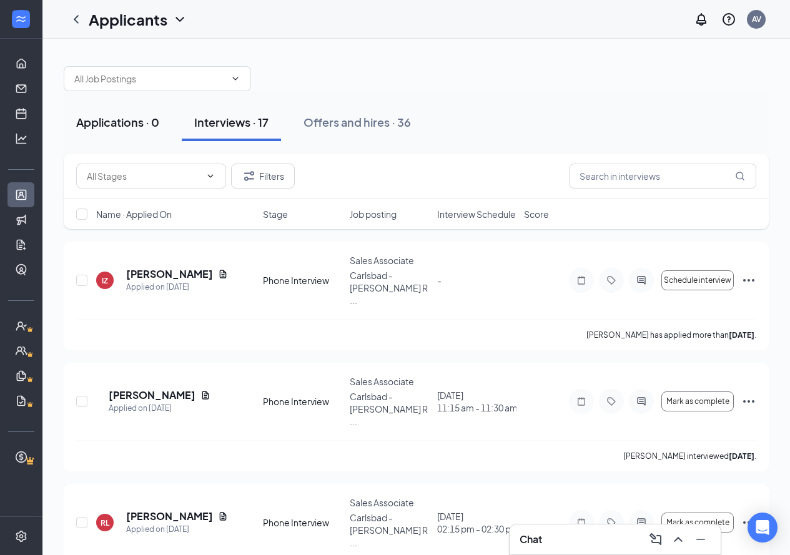
click at [170, 117] on button "Applications · 0" at bounding box center [118, 122] width 108 height 37
